Goal: Complete application form: Complete application form

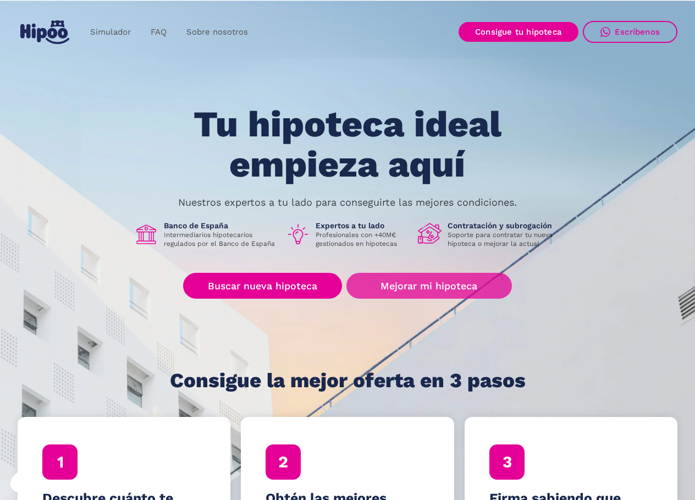
click at [439, 284] on link "Mejorar mi hipoteca" at bounding box center [430, 286] width 166 height 26
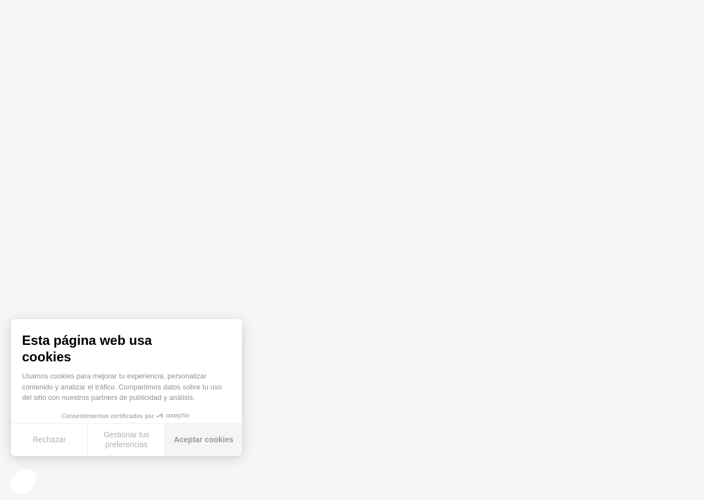
click at [197, 438] on button "Aceptar cookies" at bounding box center [203, 440] width 77 height 32
